Goal: Find specific page/section: Find specific page/section

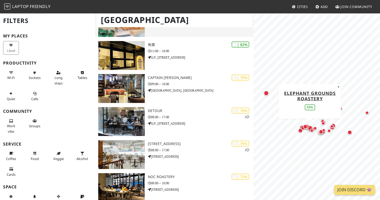
scroll to position [305, 0]
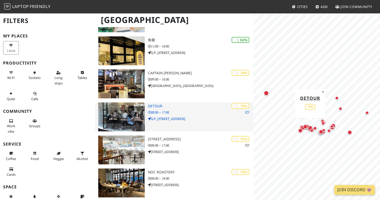
click at [165, 129] on div "| 78% 1 Detour 08:00 – 17:00 G/F, [STREET_ADDRESS]" at bounding box center [200, 117] width 105 height 29
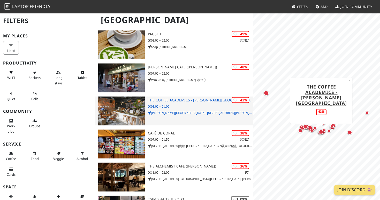
scroll to position [866, 0]
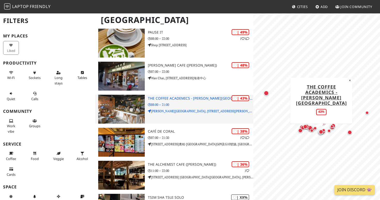
click at [171, 117] on div "| 43% The Coffee Academics - [PERSON_NAME][GEOGRAPHIC_DATA] 08:00 – 21:00 [PERS…" at bounding box center [200, 109] width 105 height 29
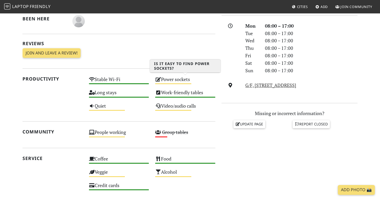
scroll to position [163, 0]
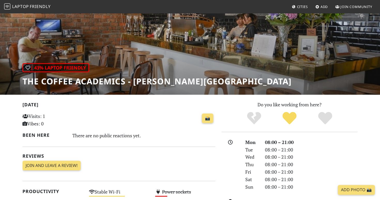
scroll to position [32, 0]
